Goal: Information Seeking & Learning: Learn about a topic

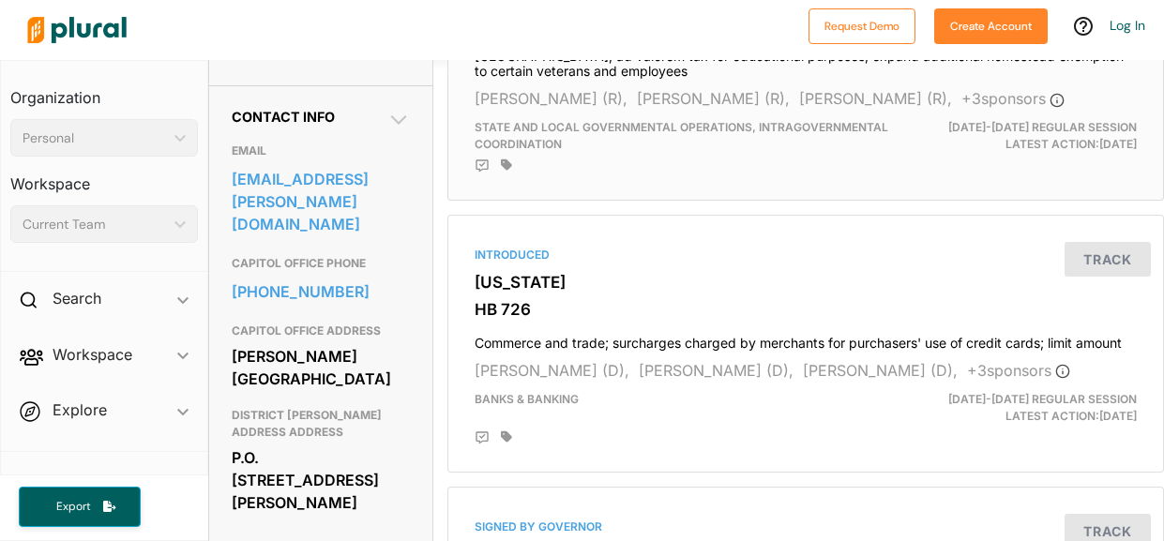
scroll to position [561, 0]
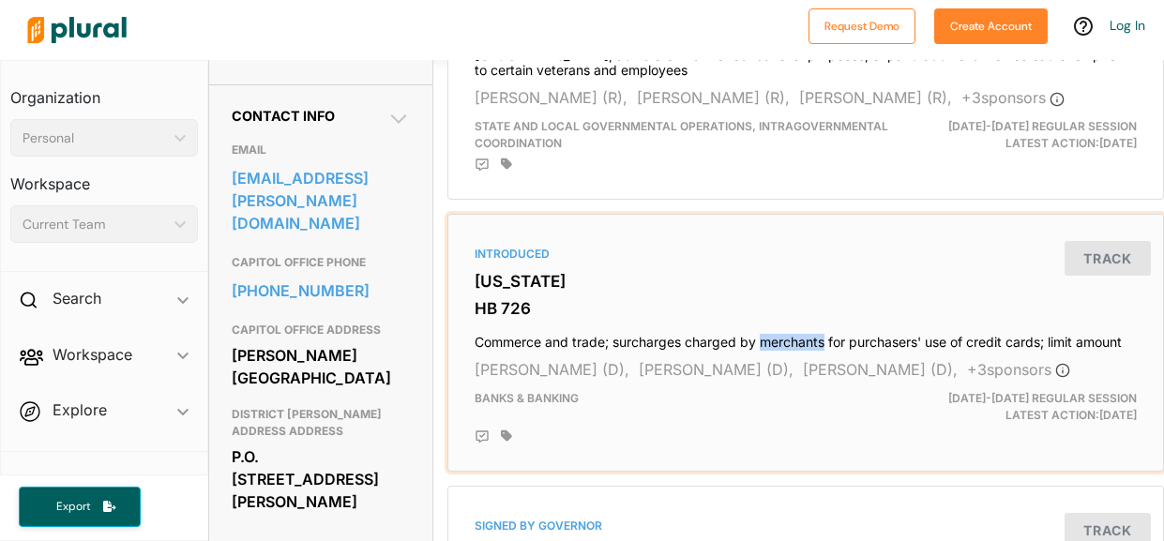
click at [763, 311] on h3 "HB 726" at bounding box center [806, 308] width 662 height 19
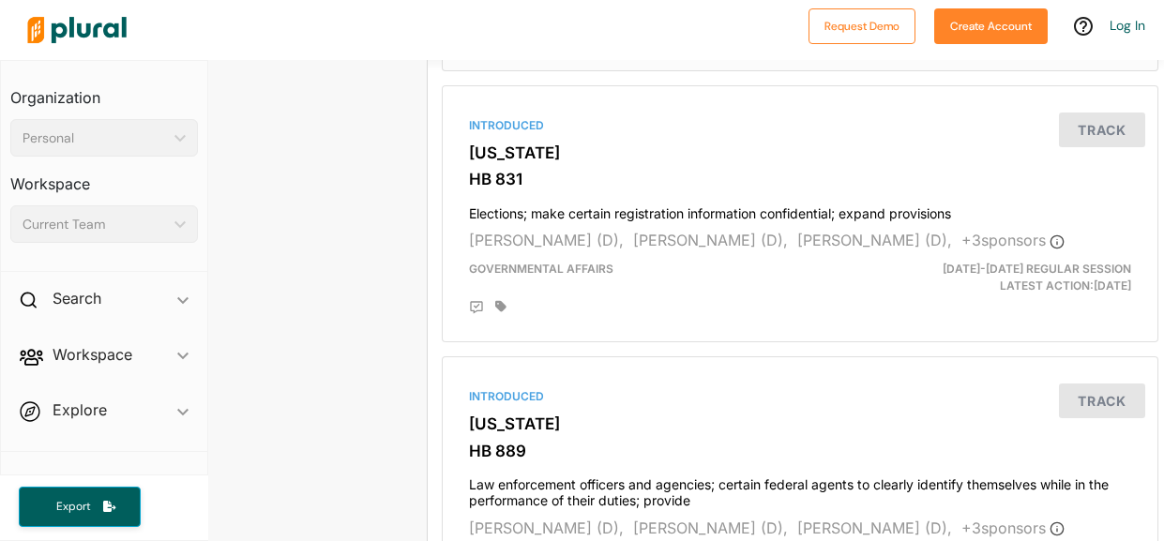
scroll to position [2064, 0]
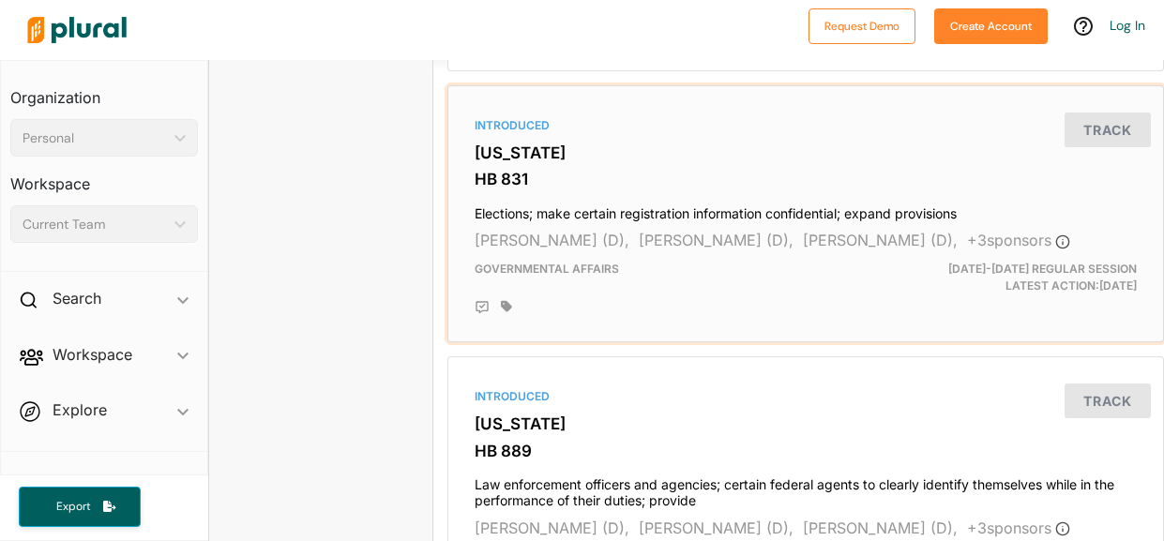
click at [804, 201] on div "Introduced Georgia HB 831 Elections; make certain registration information conf…" at bounding box center [806, 214] width 700 height 241
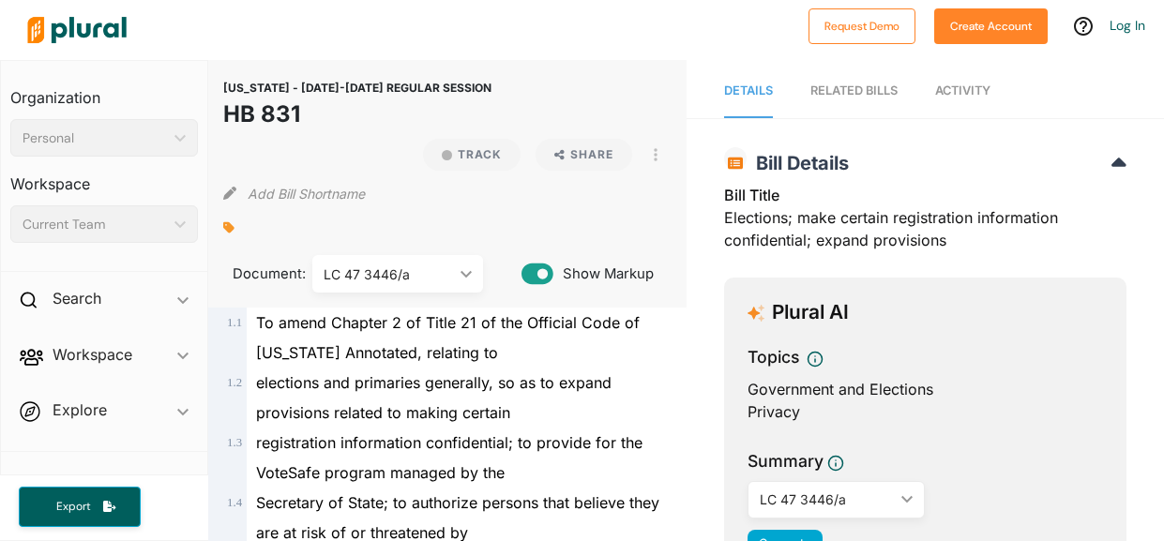
click at [831, 217] on div "Bill Title Elections; make certain registration information confidential; expan…" at bounding box center [925, 223] width 402 height 79
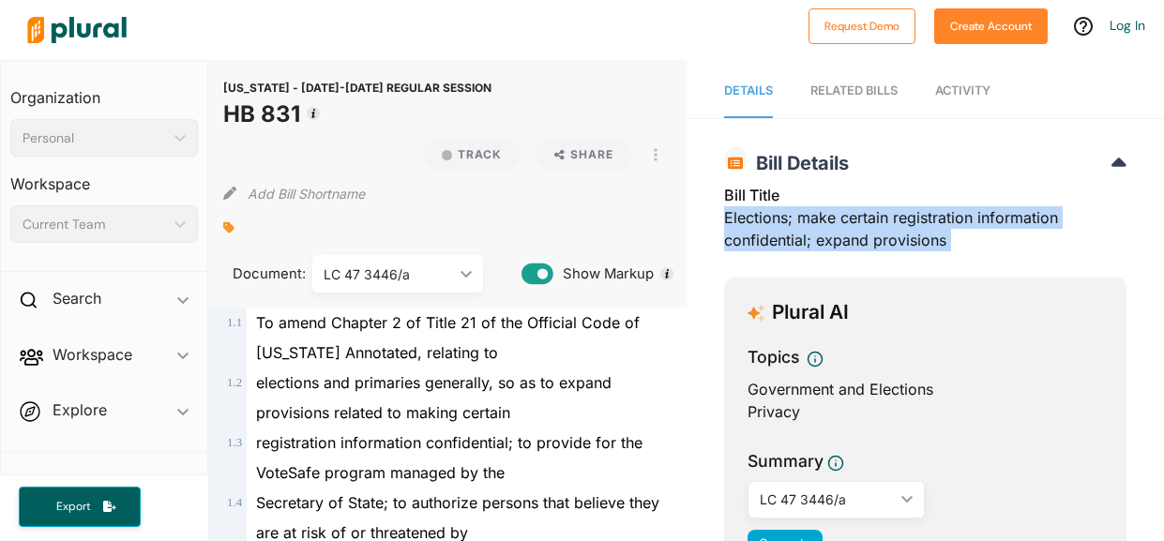
copy div "Elections; make certain registration information confidential; expand provisions"
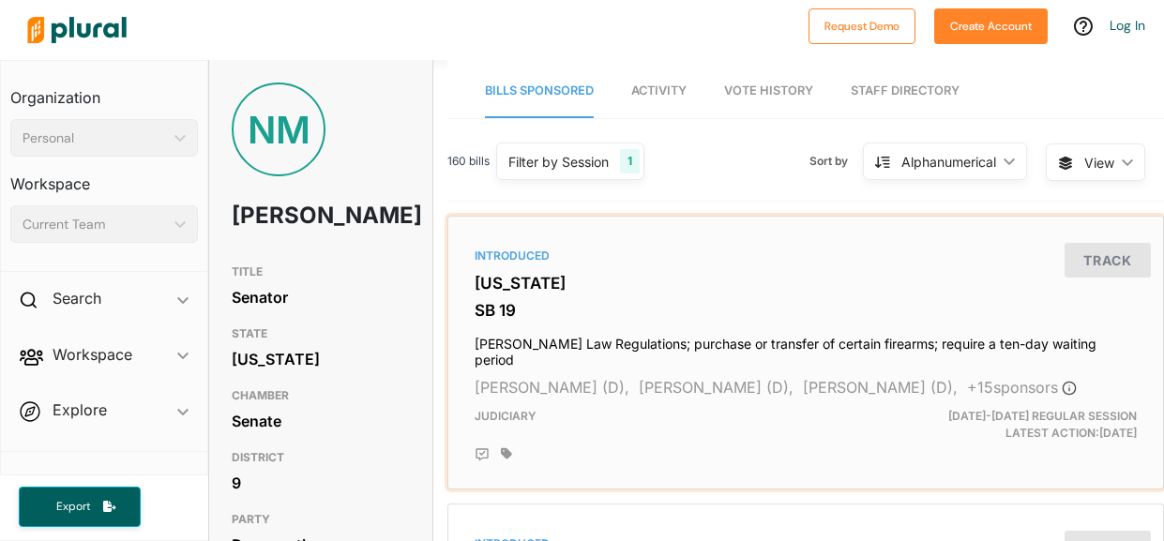
click at [712, 301] on h3 "SB 19" at bounding box center [806, 310] width 662 height 19
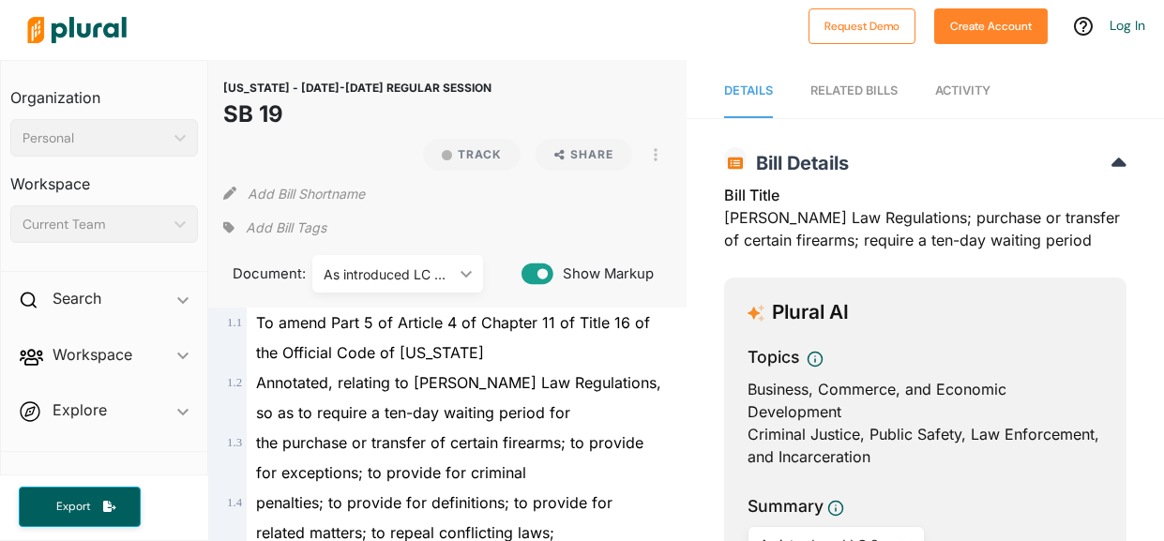
click at [843, 196] on h3 "Bill Title" at bounding box center [925, 195] width 402 height 23
click at [841, 211] on div "Bill Title [PERSON_NAME] Law Regulations; purchase or transfer of certain firea…" at bounding box center [925, 223] width 402 height 79
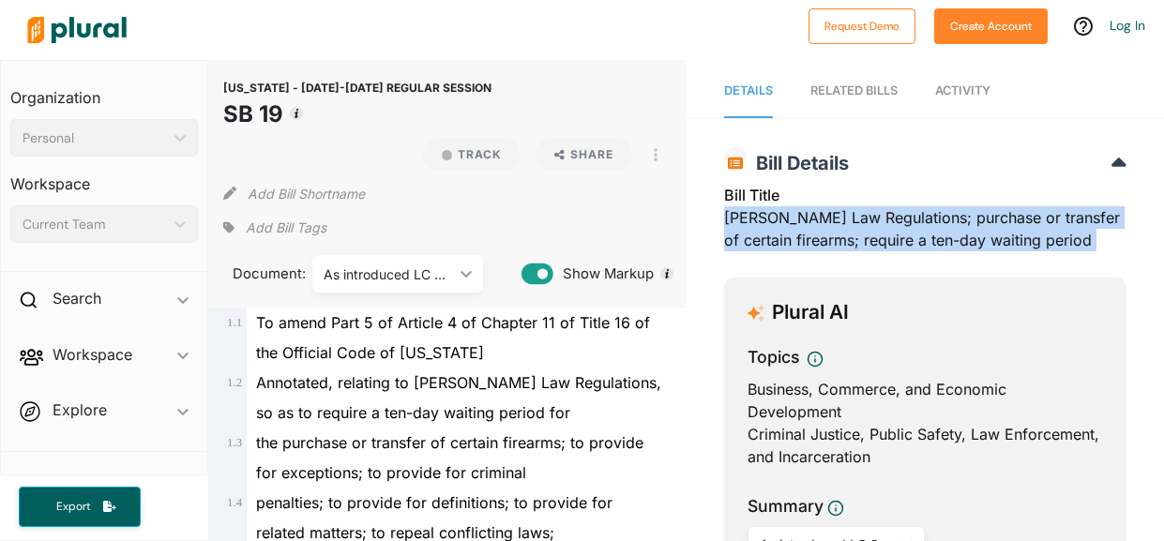
copy div "[PERSON_NAME] Law Regulations; purchase or transfer of certain firearms; requir…"
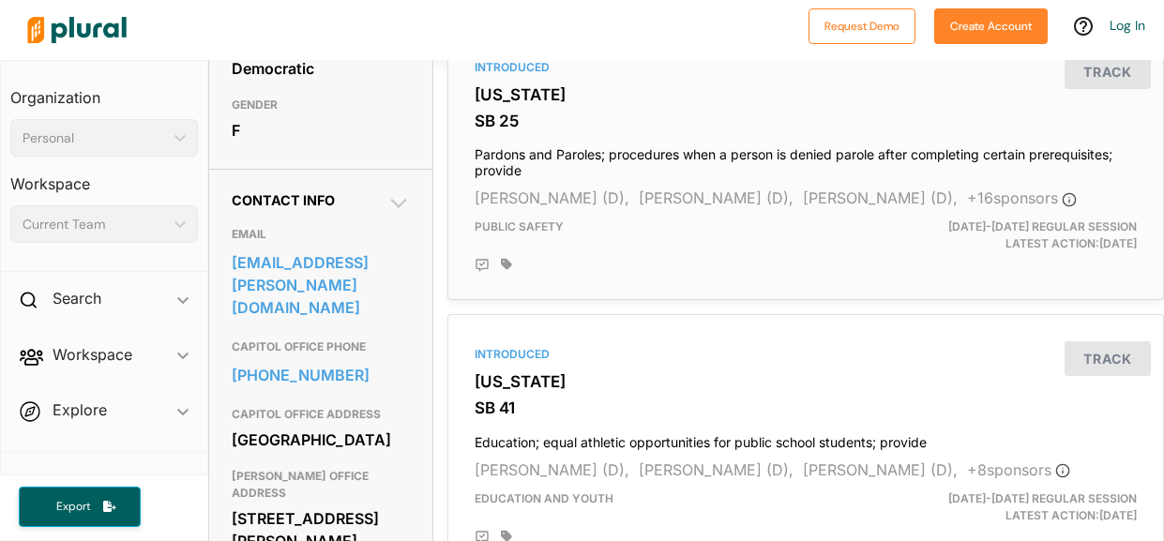
scroll to position [568, 0]
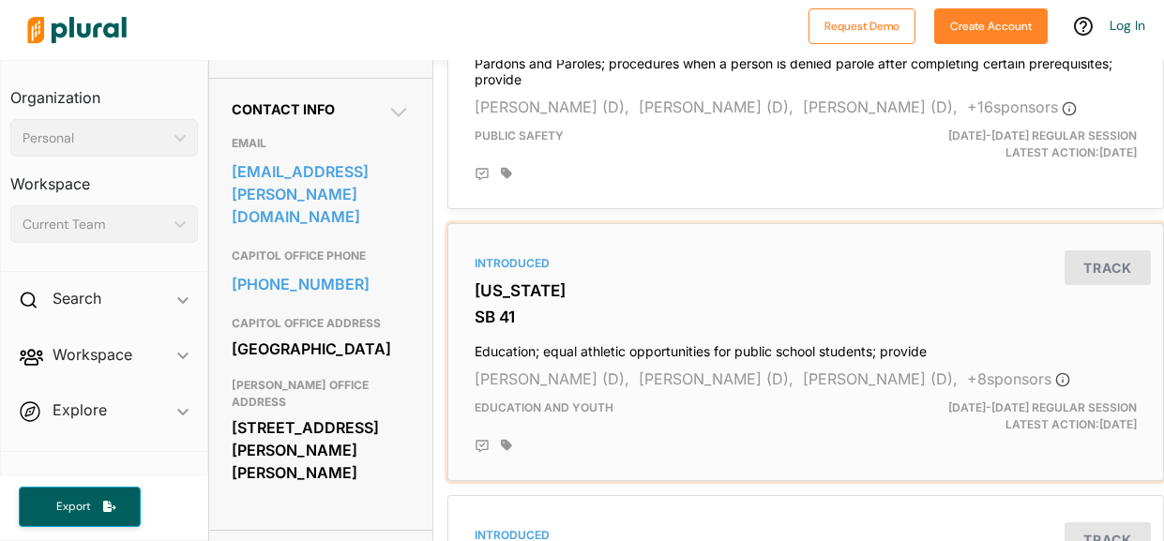
click at [650, 308] on h3 "SB 41" at bounding box center [806, 317] width 662 height 19
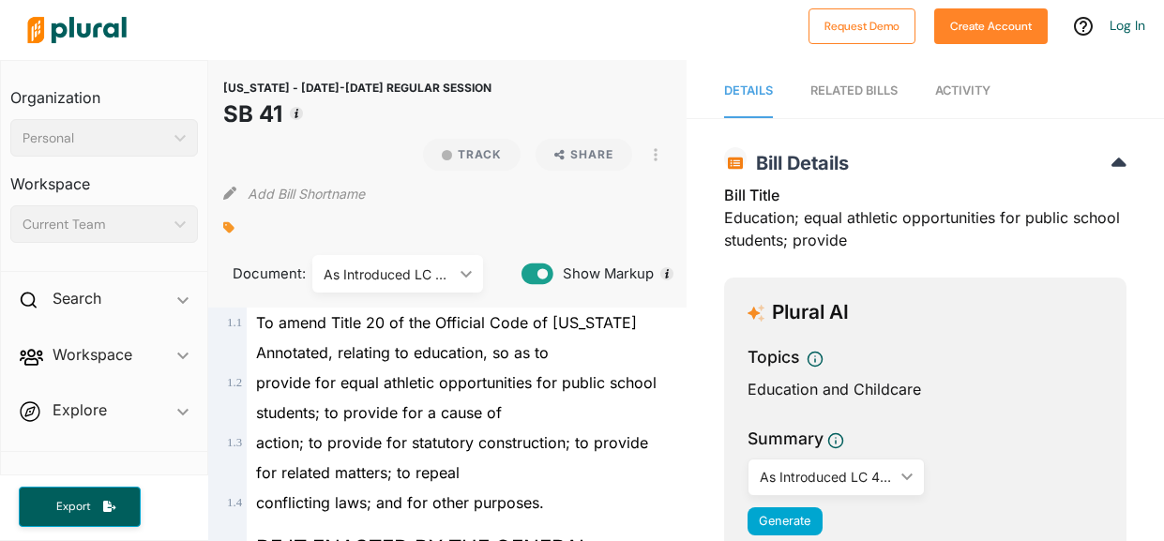
click at [813, 214] on div "Bill Title Education; equal athletic opportunities for public school students; …" at bounding box center [925, 223] width 402 height 79
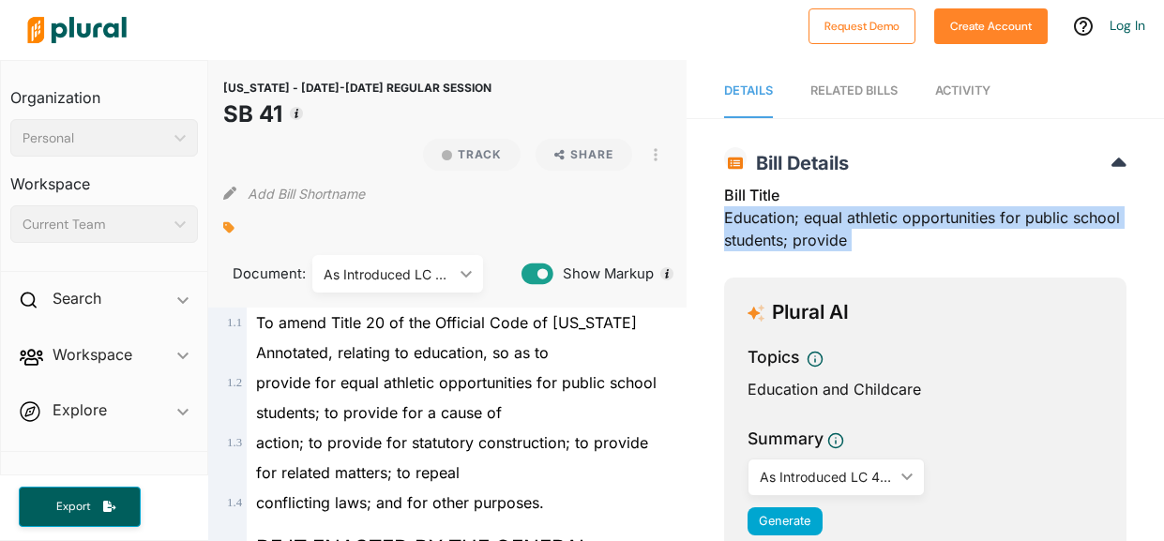
copy div "Education; equal athletic opportunities for public school students; provide"
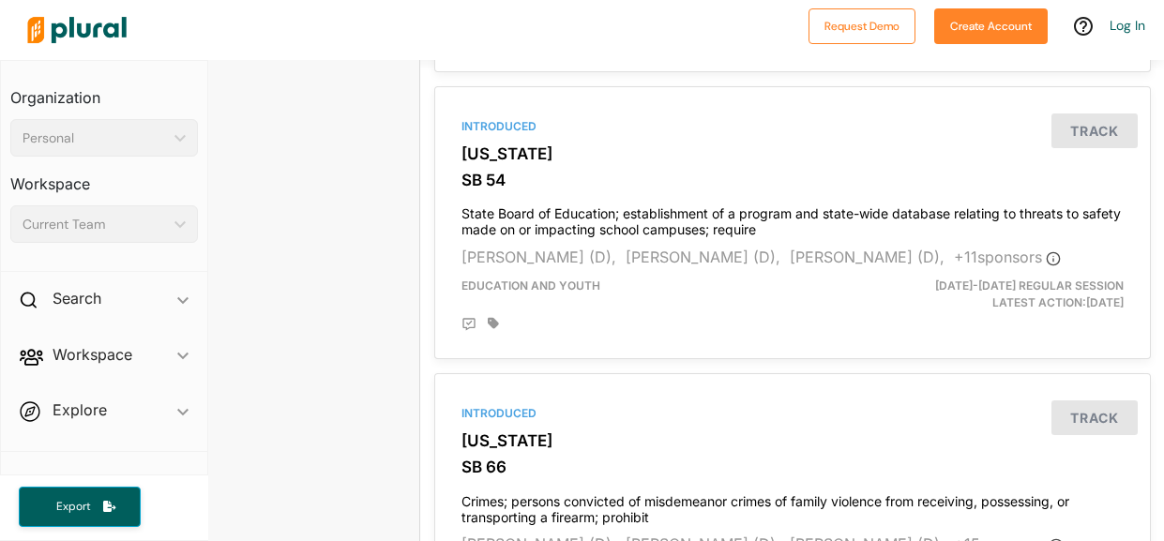
scroll to position [2076, 13]
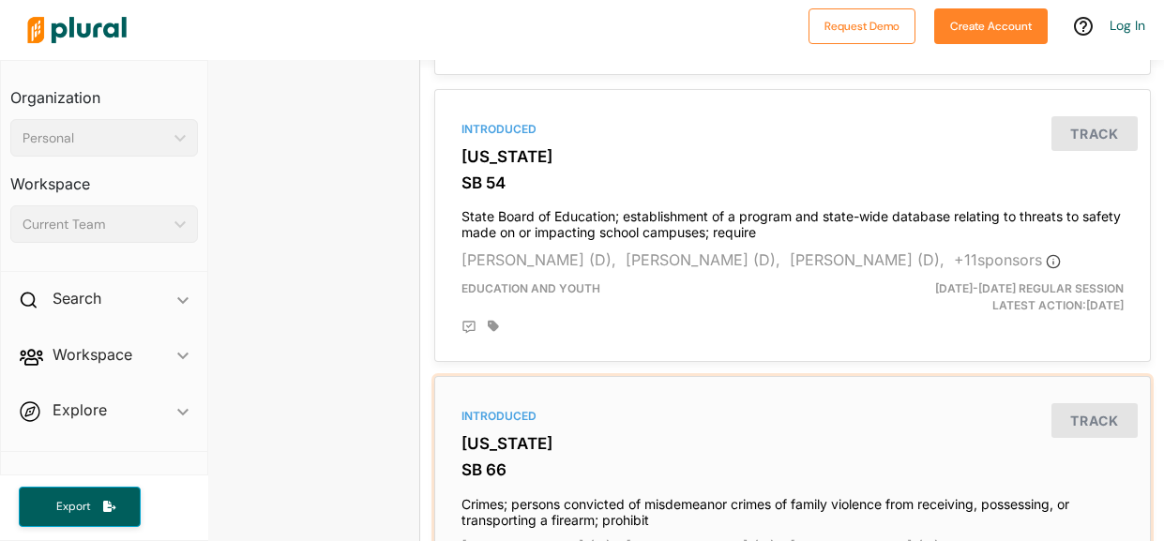
click at [642, 434] on h3 "[US_STATE]" at bounding box center [793, 443] width 662 height 19
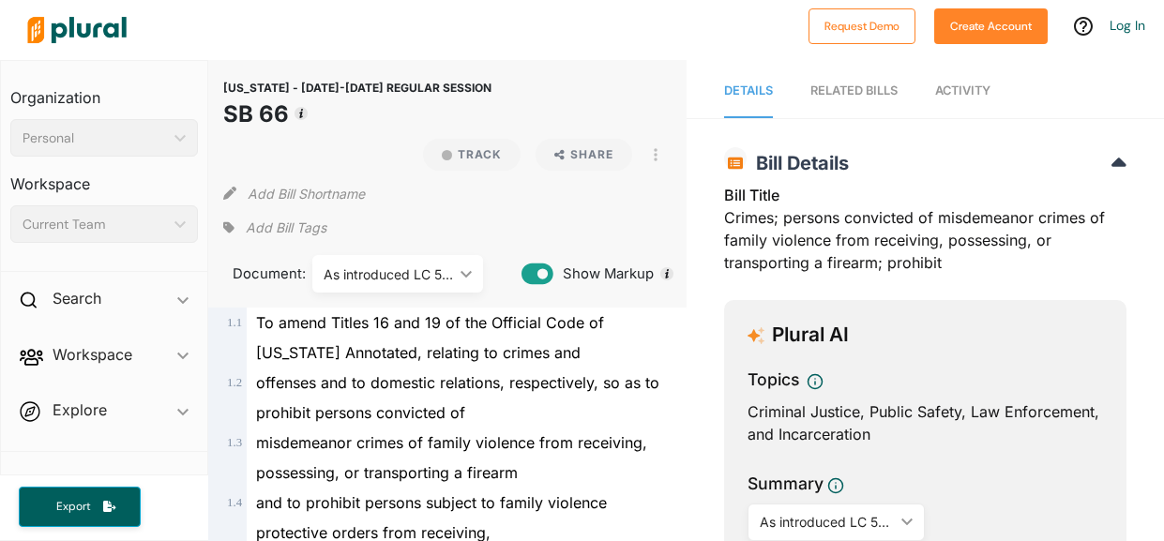
click at [808, 226] on div "Bill Title Crimes; persons convicted of misdemeanor crimes of family violence f…" at bounding box center [925, 234] width 402 height 101
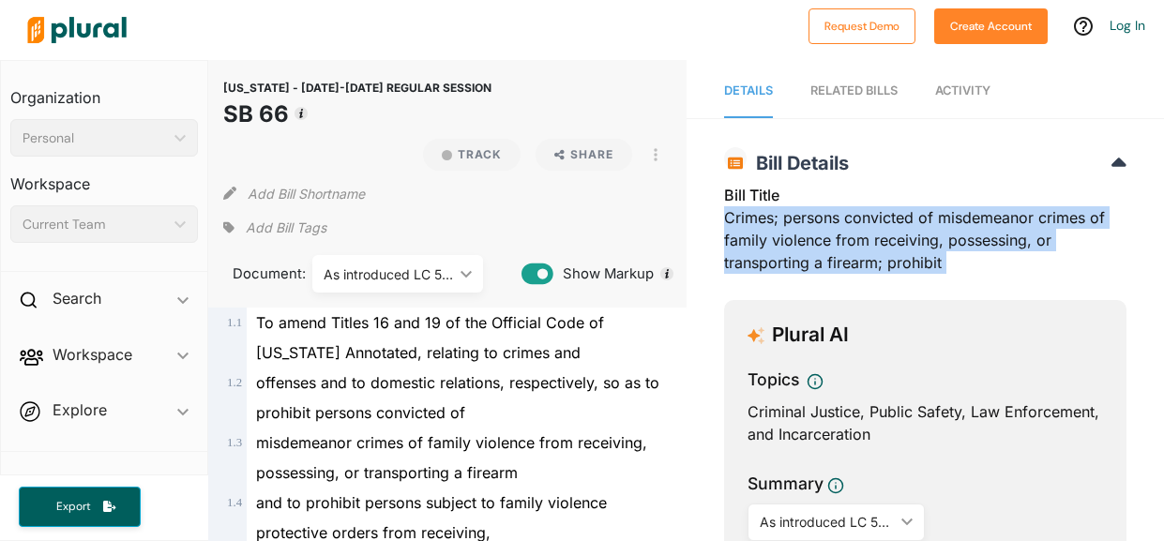
copy div "Crimes; persons convicted of misdemeanor crimes of family violence from receivi…"
click at [788, 204] on h3 "Bill Title" at bounding box center [925, 195] width 402 height 23
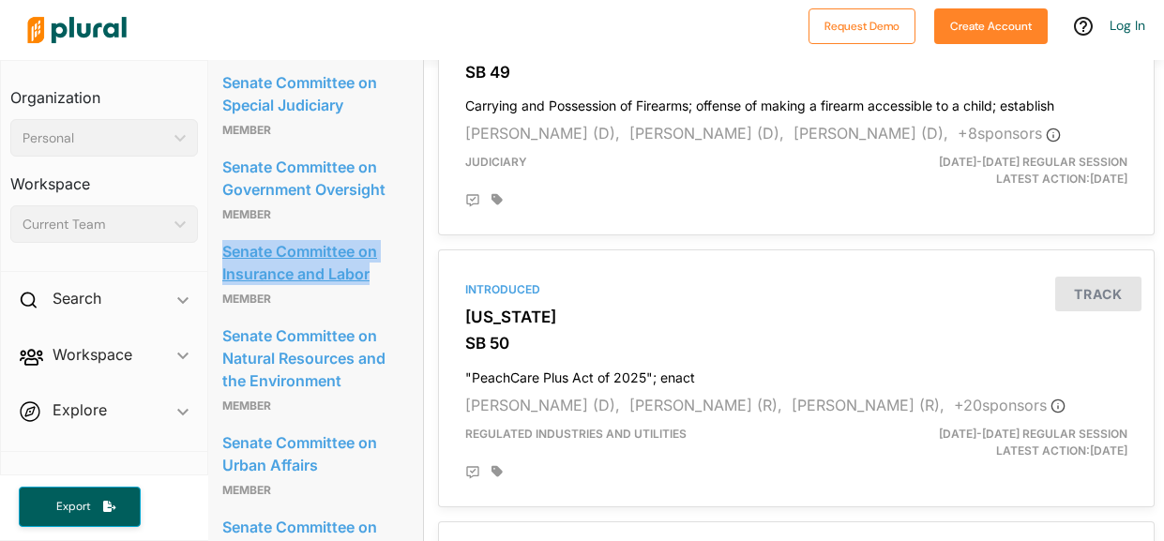
scroll to position [1085, 1]
